Goal: Task Accomplishment & Management: Use online tool/utility

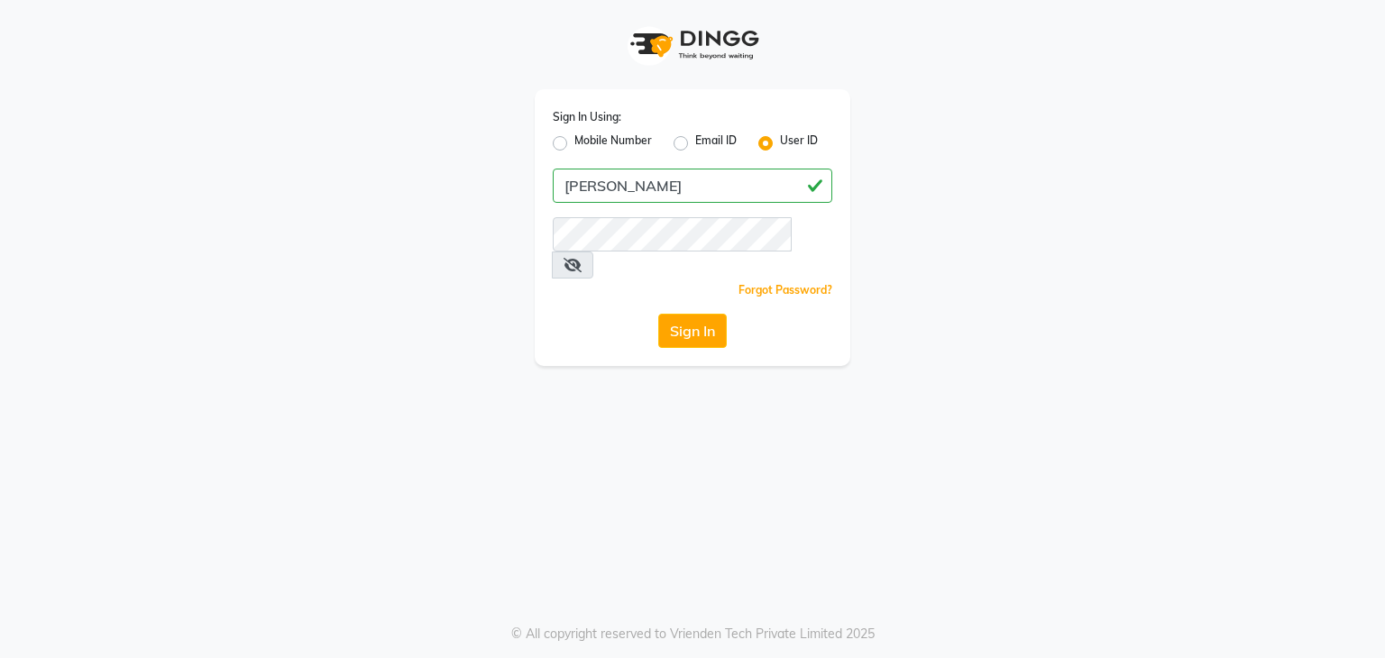
type input "[PERSON_NAME]"
click at [658, 314] on button "Sign In" at bounding box center [692, 331] width 69 height 34
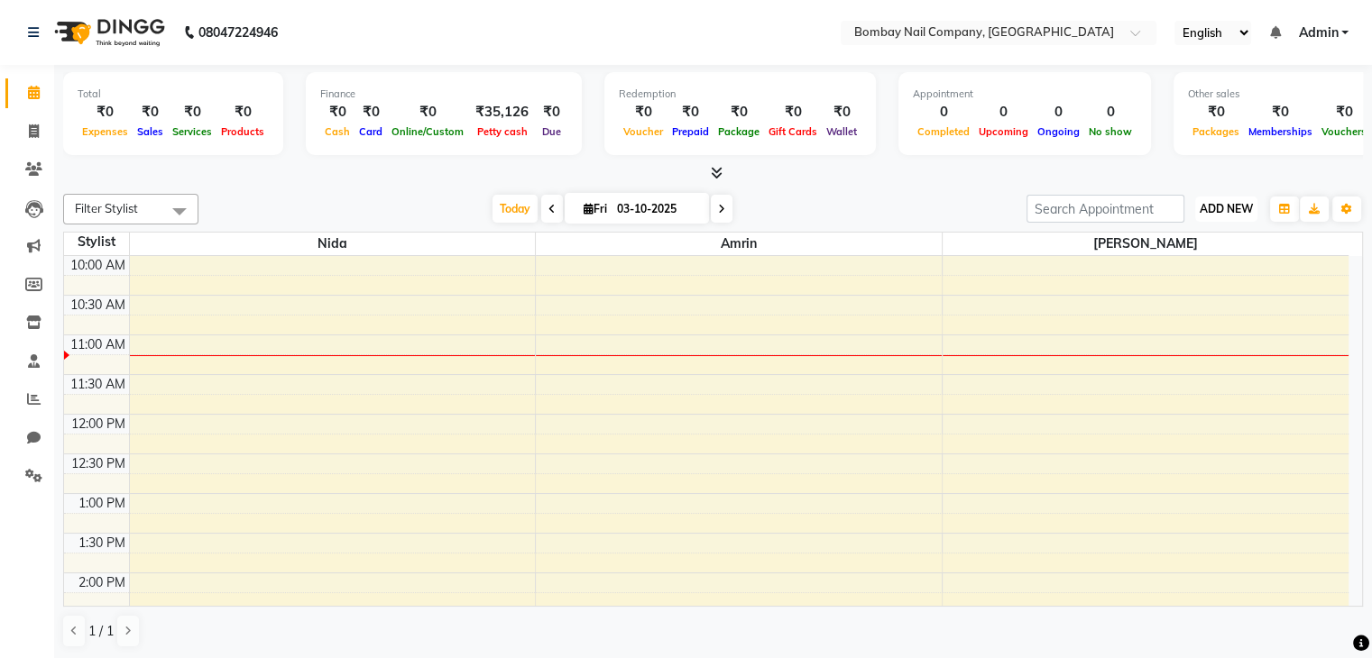
click at [1206, 211] on span "ADD NEW" at bounding box center [1225, 209] width 53 height 14
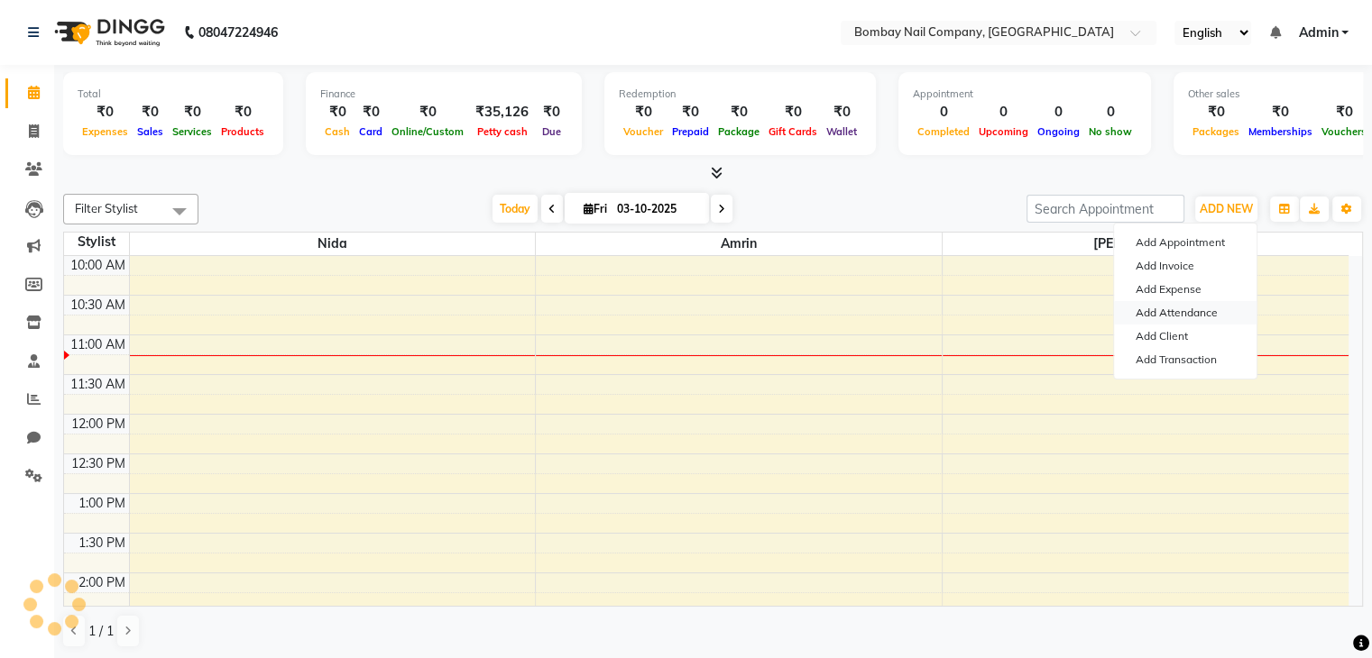
click at [1173, 311] on link "Add Attendance" at bounding box center [1185, 312] width 142 height 23
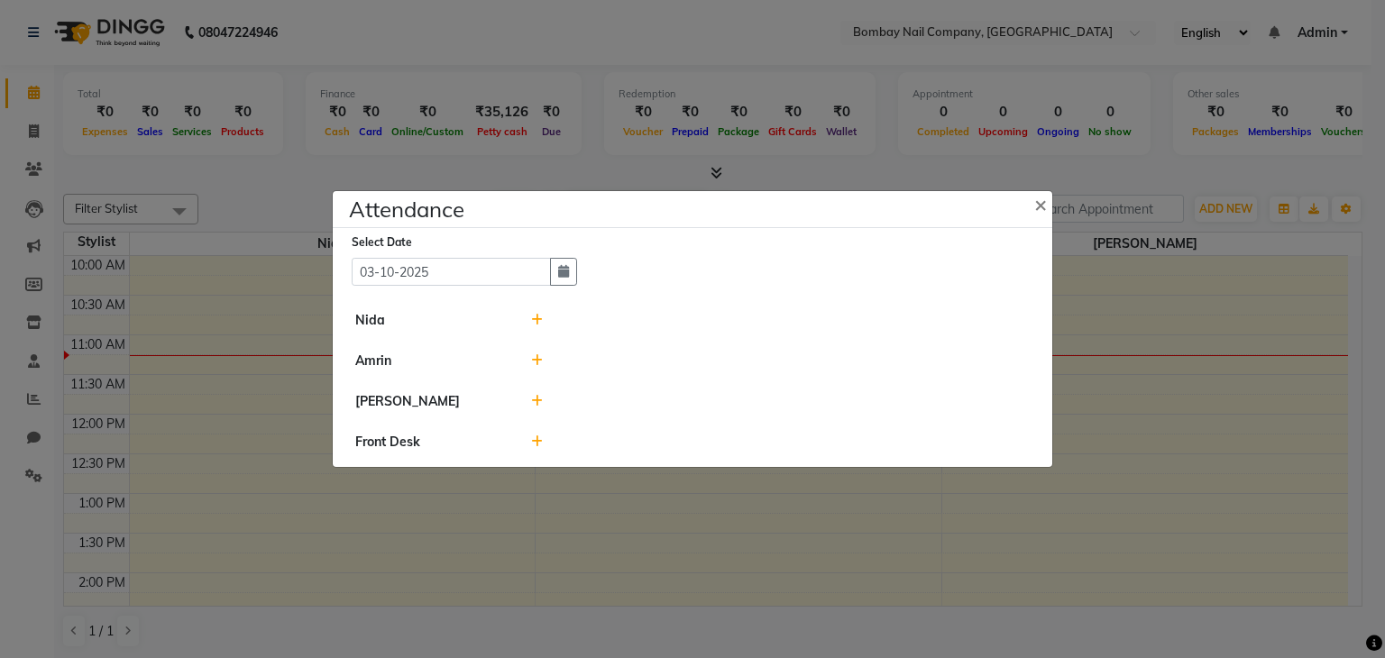
click at [537, 398] on icon at bounding box center [537, 401] width 12 height 13
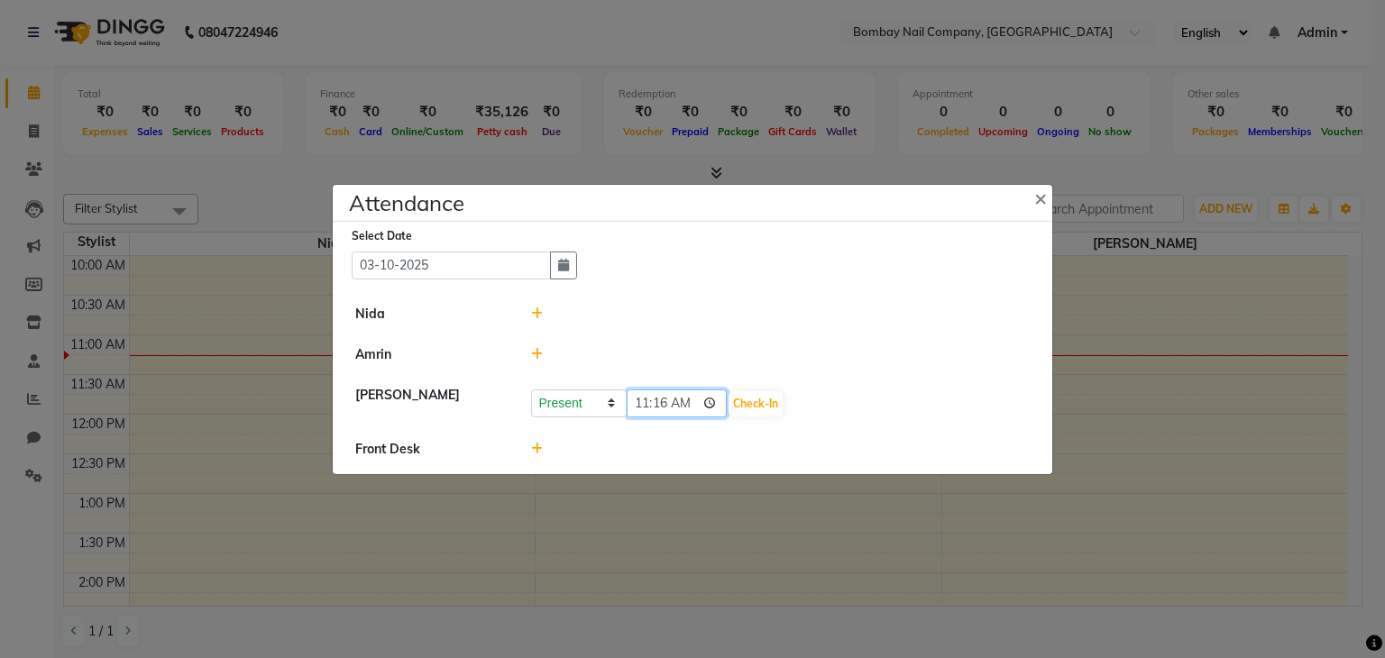
click at [655, 401] on input "11:16" at bounding box center [677, 404] width 101 height 28
type input "11:00"
click at [740, 400] on button "Check-In" at bounding box center [756, 403] width 54 height 25
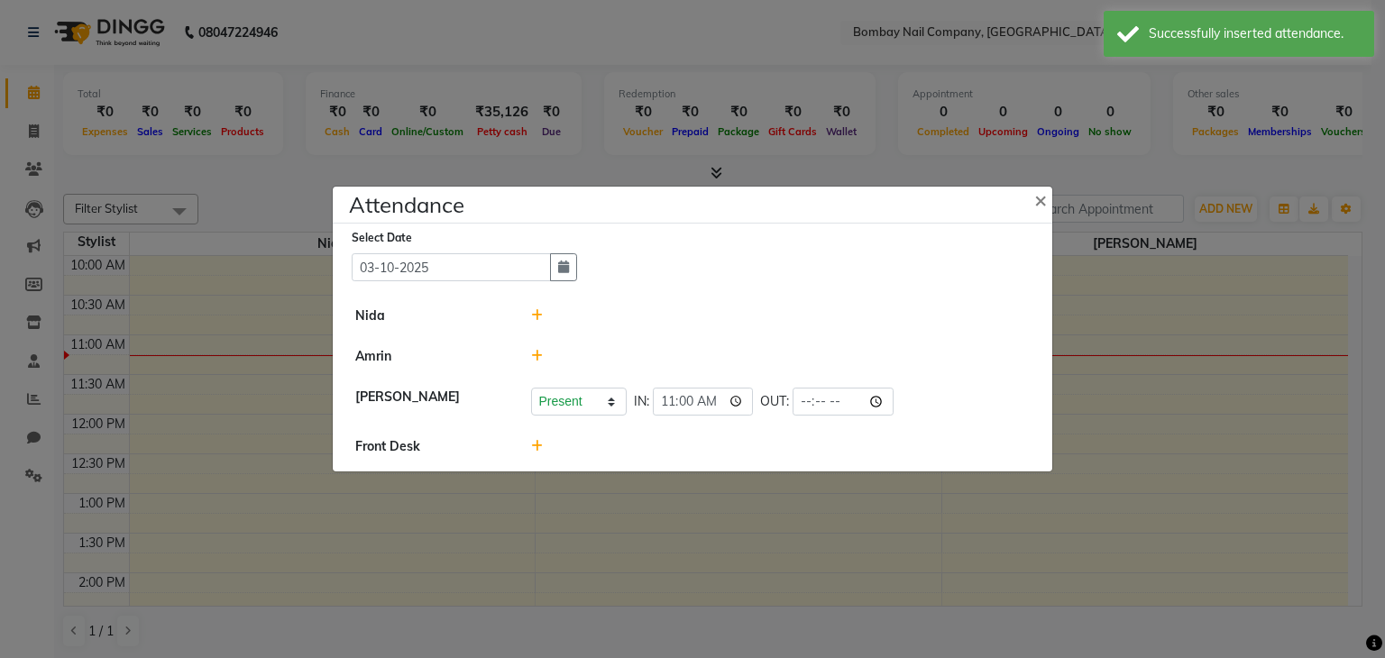
click at [537, 322] on icon at bounding box center [537, 315] width 12 height 13
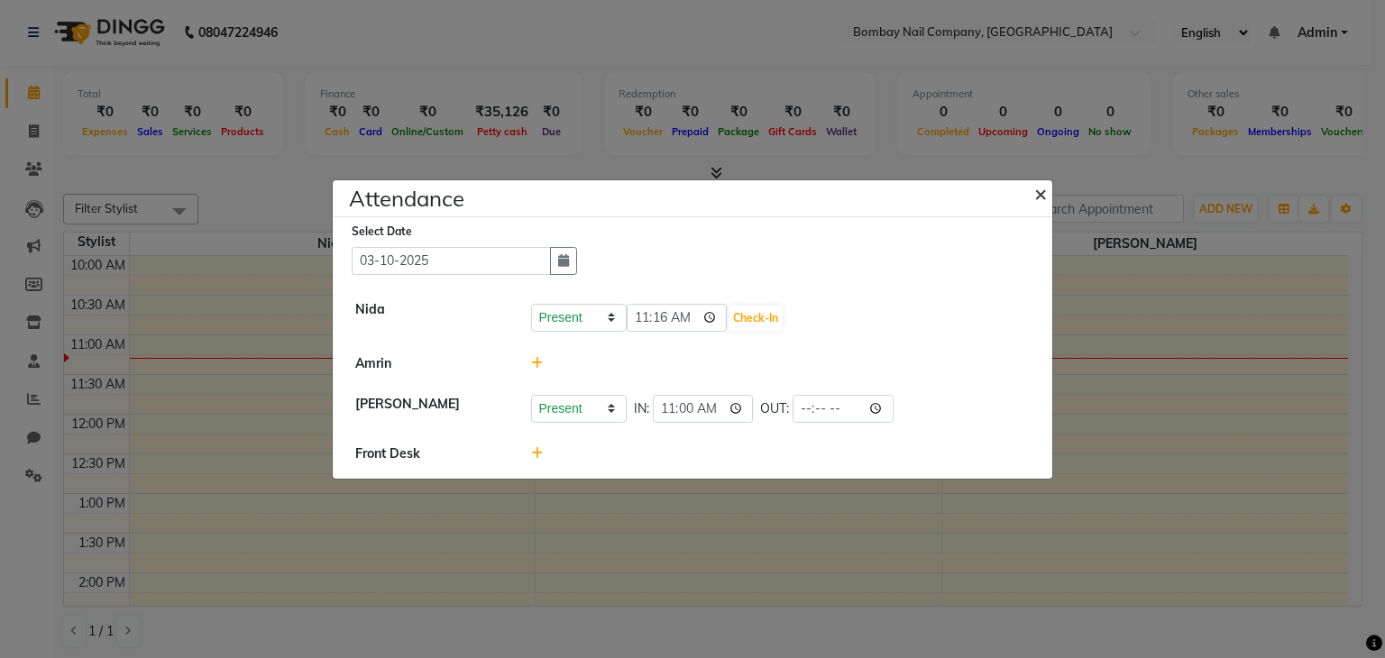
click at [1041, 192] on span "×" at bounding box center [1040, 192] width 13 height 27
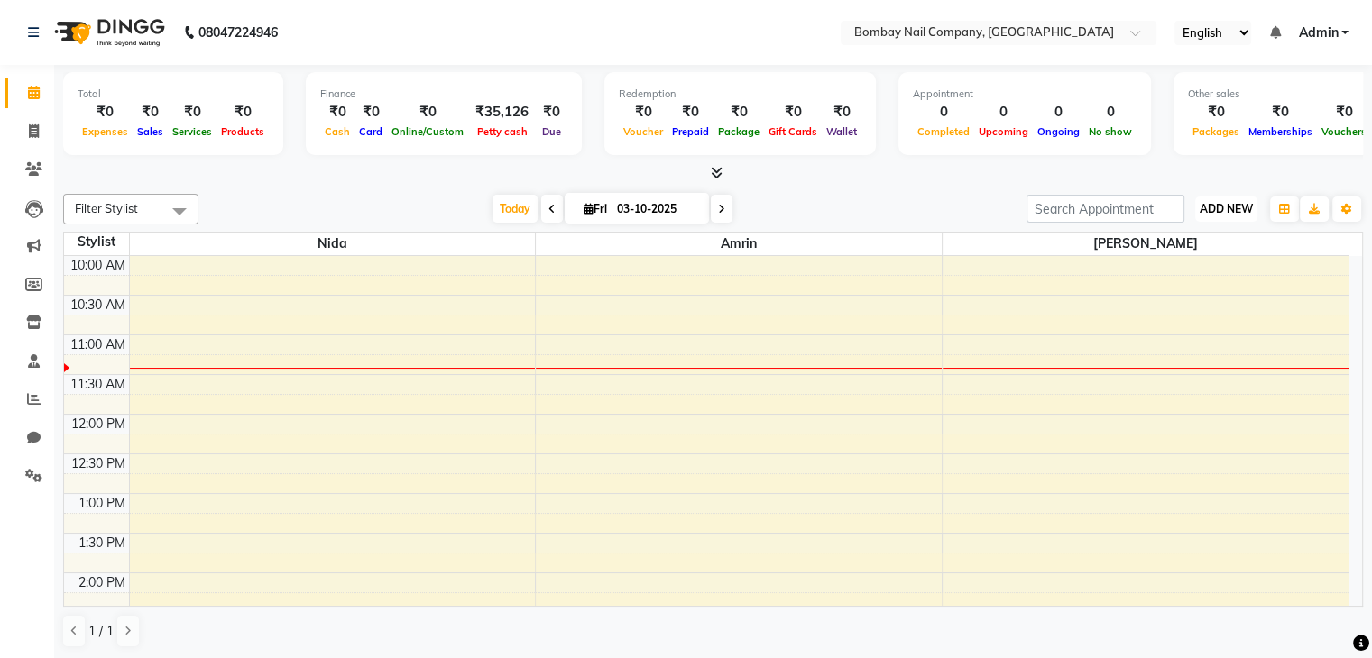
click at [1208, 206] on span "ADD NEW" at bounding box center [1225, 209] width 53 height 14
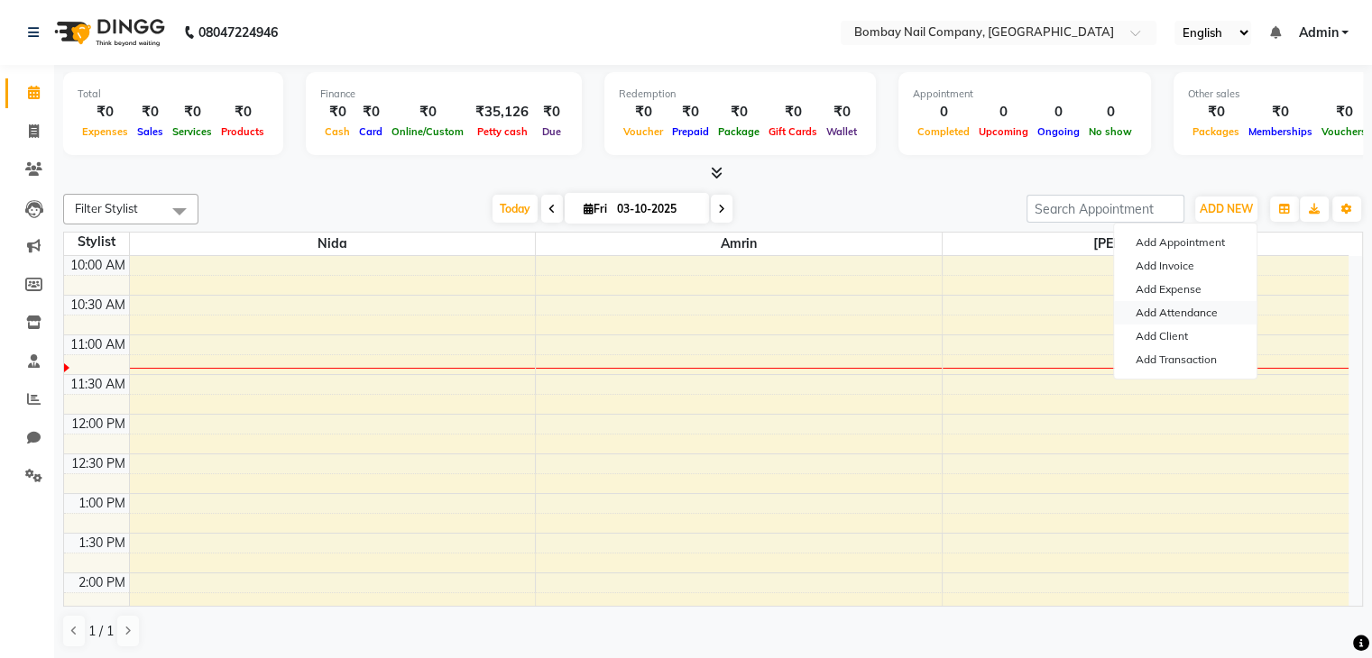
click at [1186, 311] on link "Add Attendance" at bounding box center [1185, 312] width 142 height 23
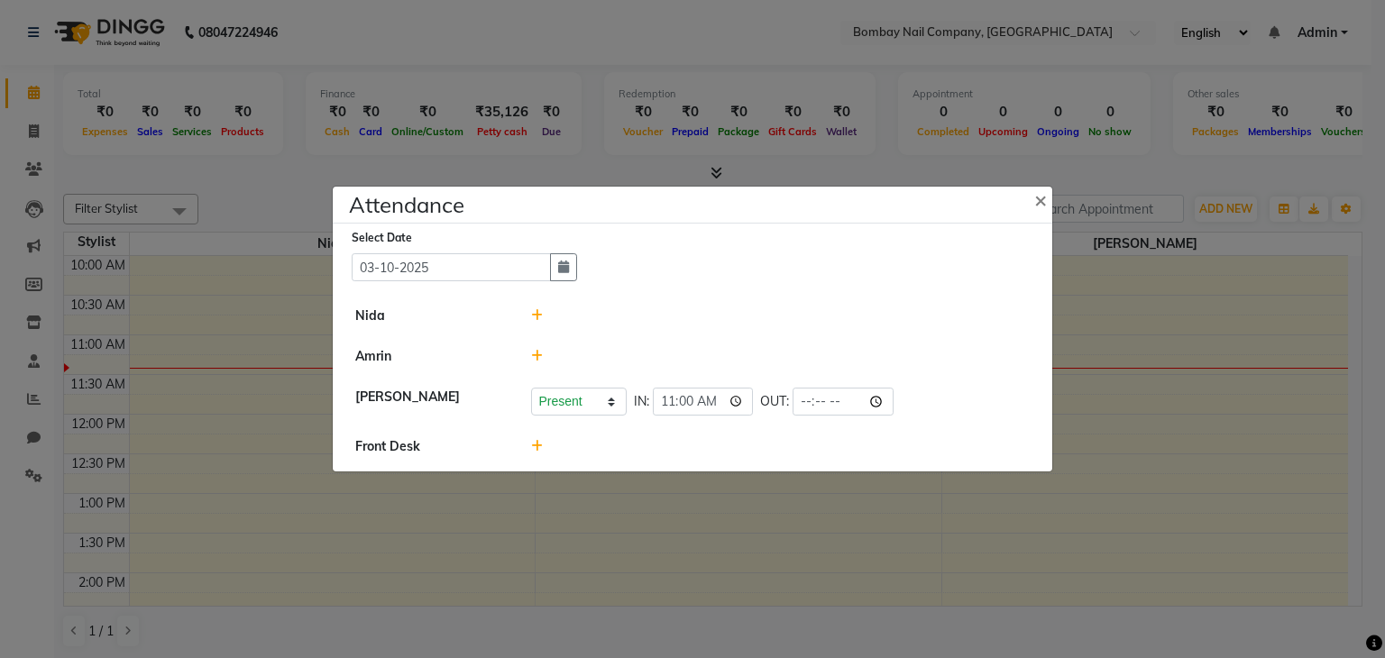
click at [534, 317] on icon at bounding box center [537, 315] width 12 height 13
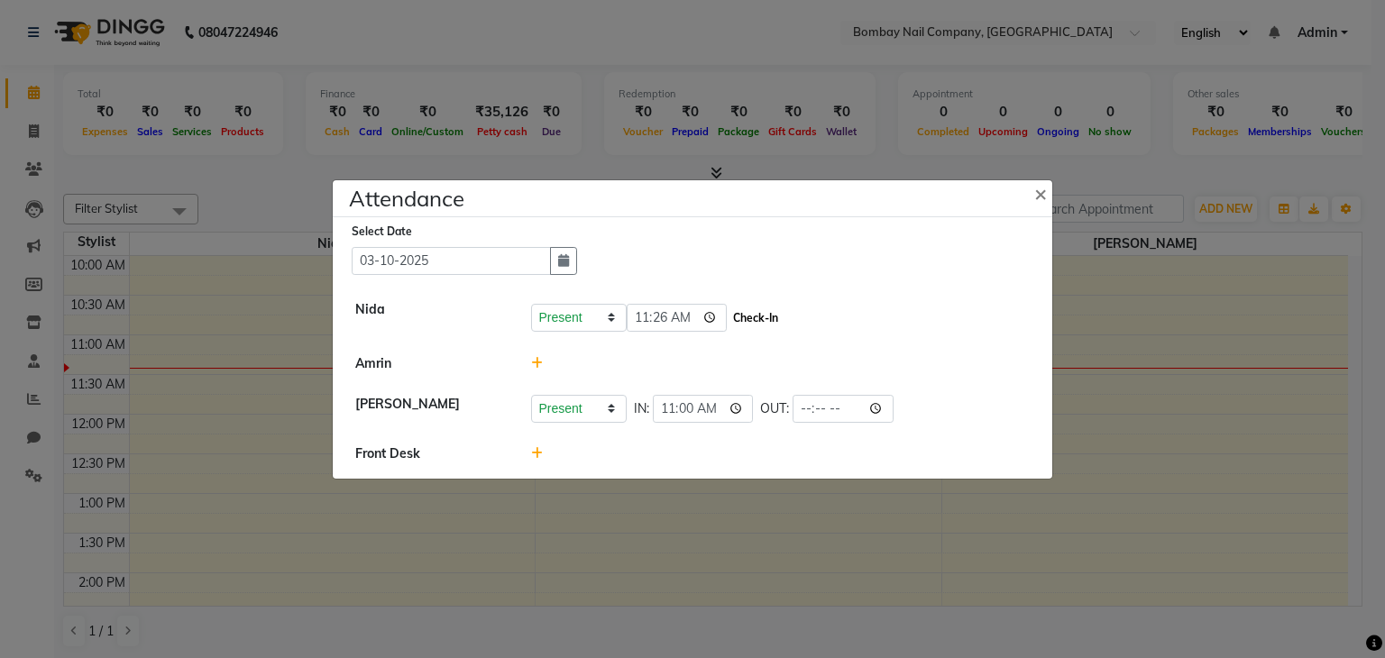
click at [729, 314] on button "Check-In" at bounding box center [756, 318] width 54 height 25
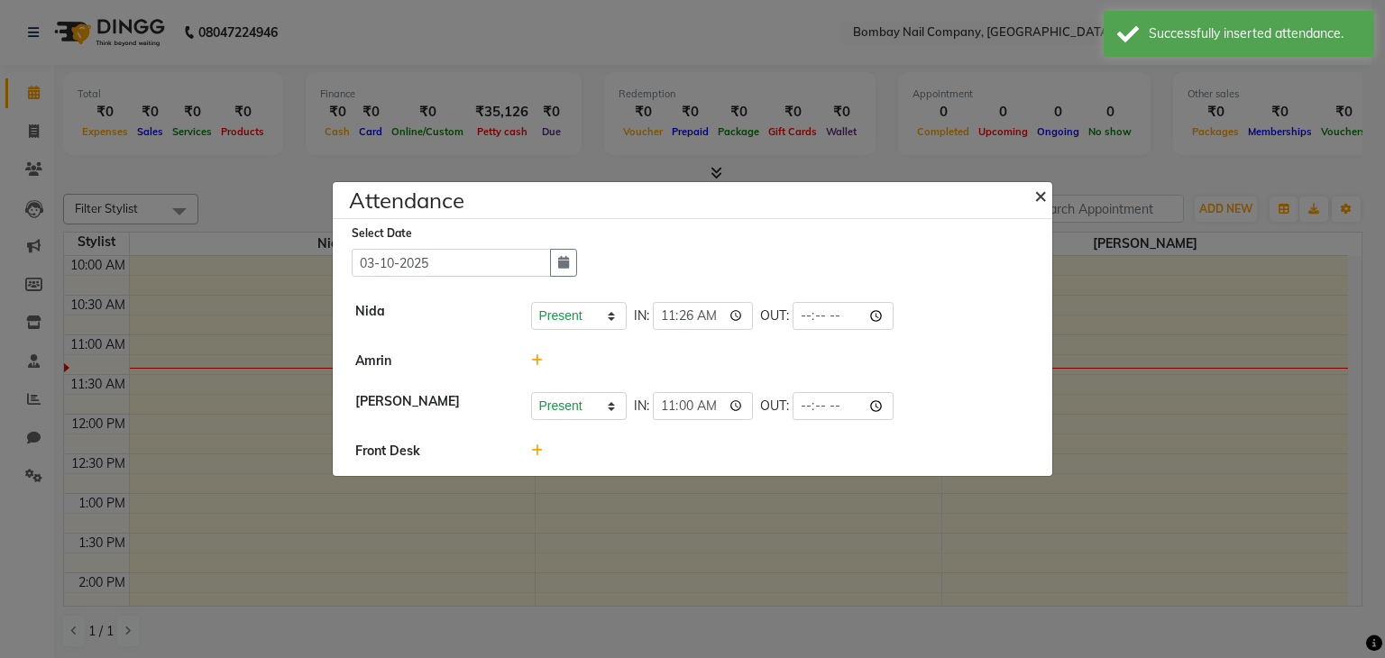
click at [1038, 193] on span "×" at bounding box center [1040, 194] width 13 height 27
